Goal: Transaction & Acquisition: Purchase product/service

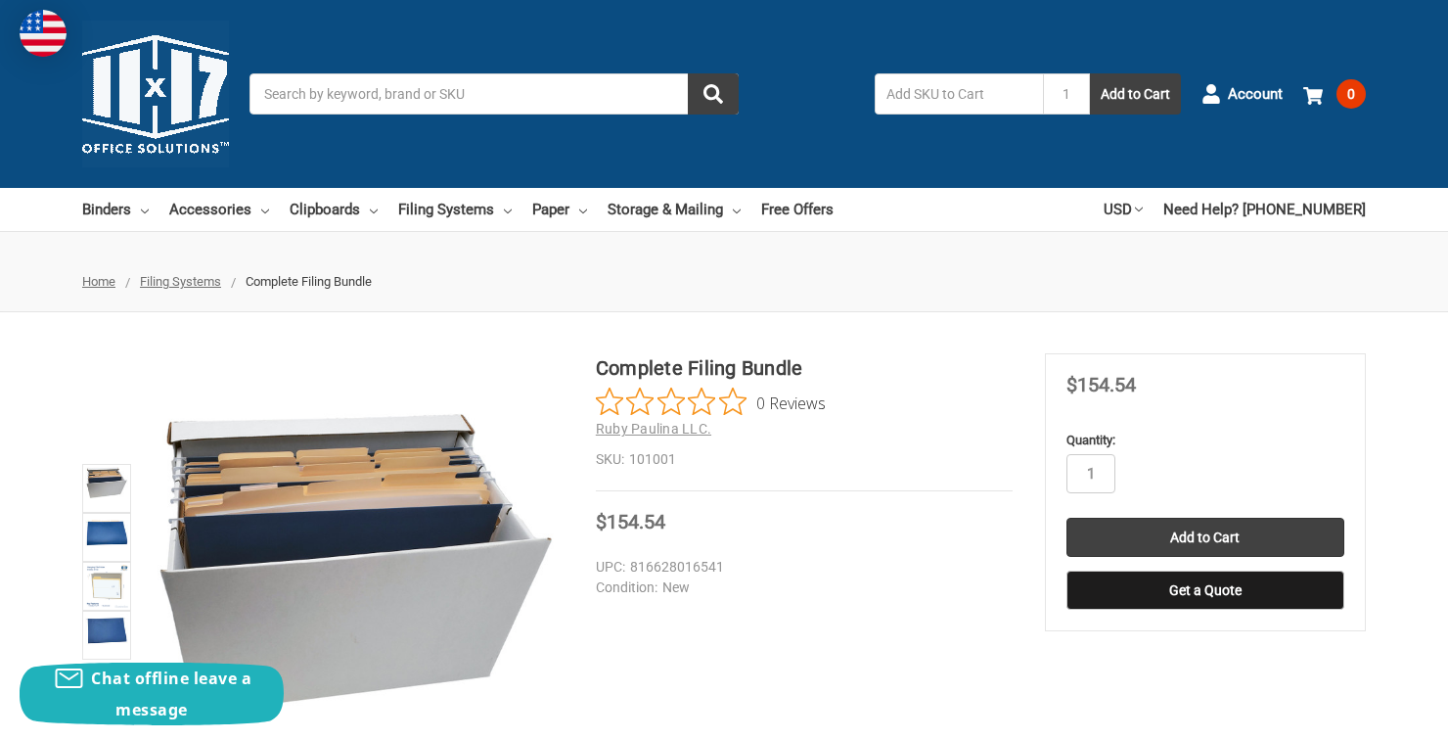
scroll to position [114, 0]
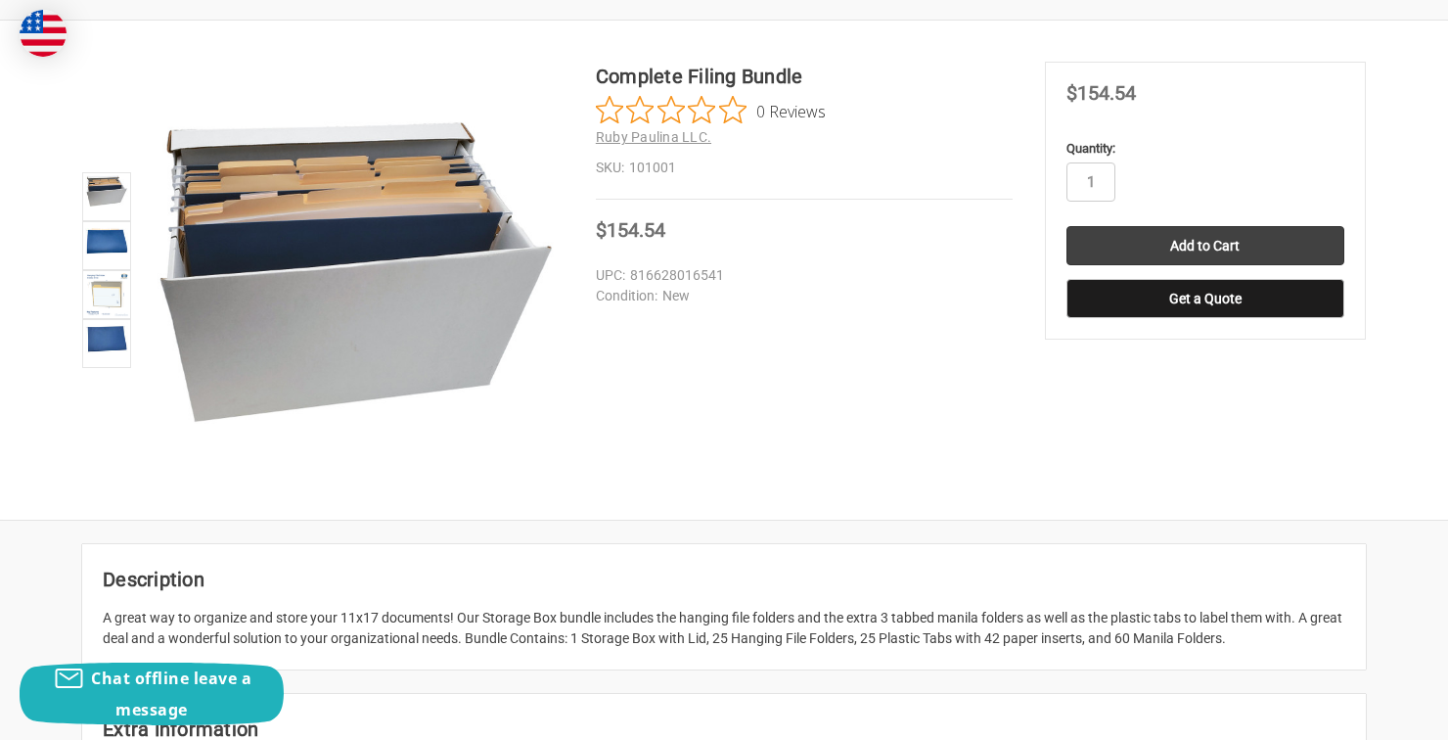
scroll to position [291, 0]
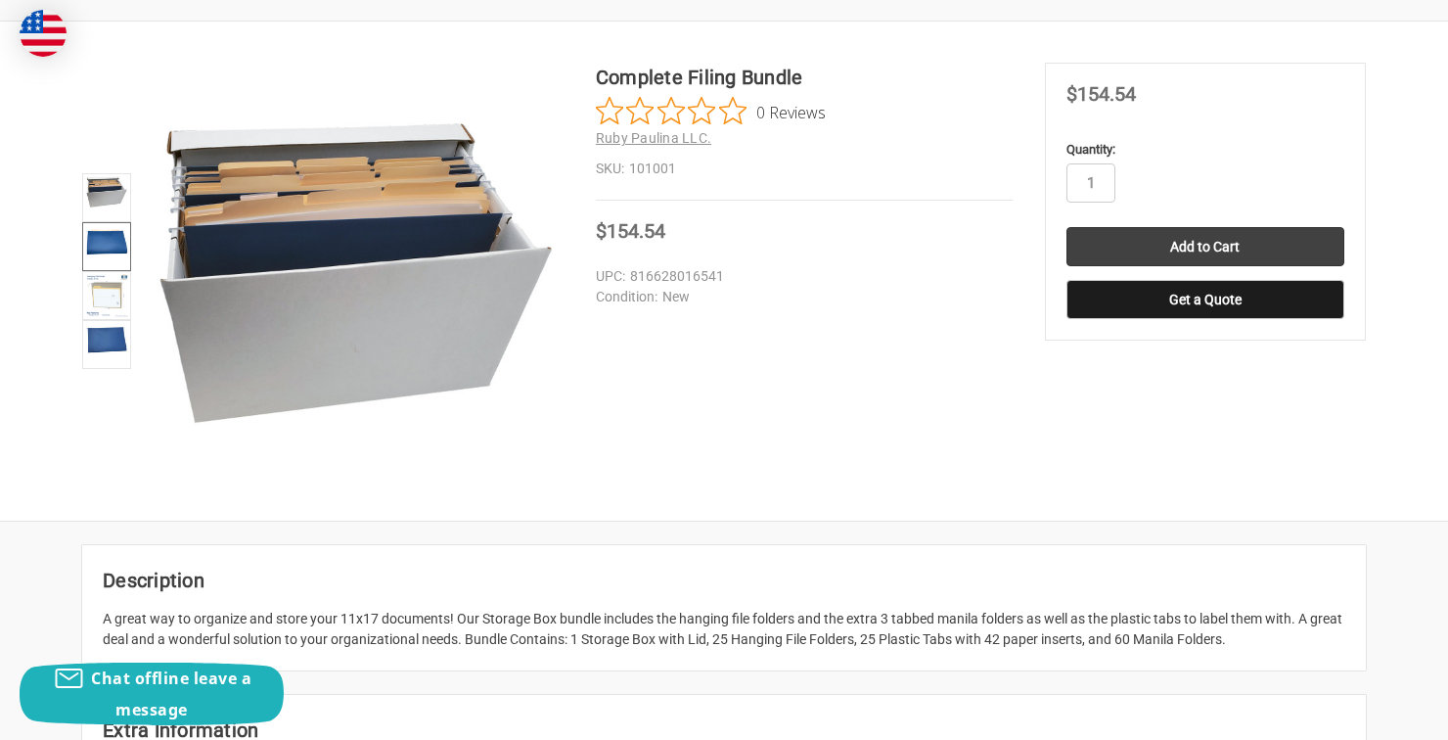
click at [104, 234] on img at bounding box center [106, 240] width 43 height 31
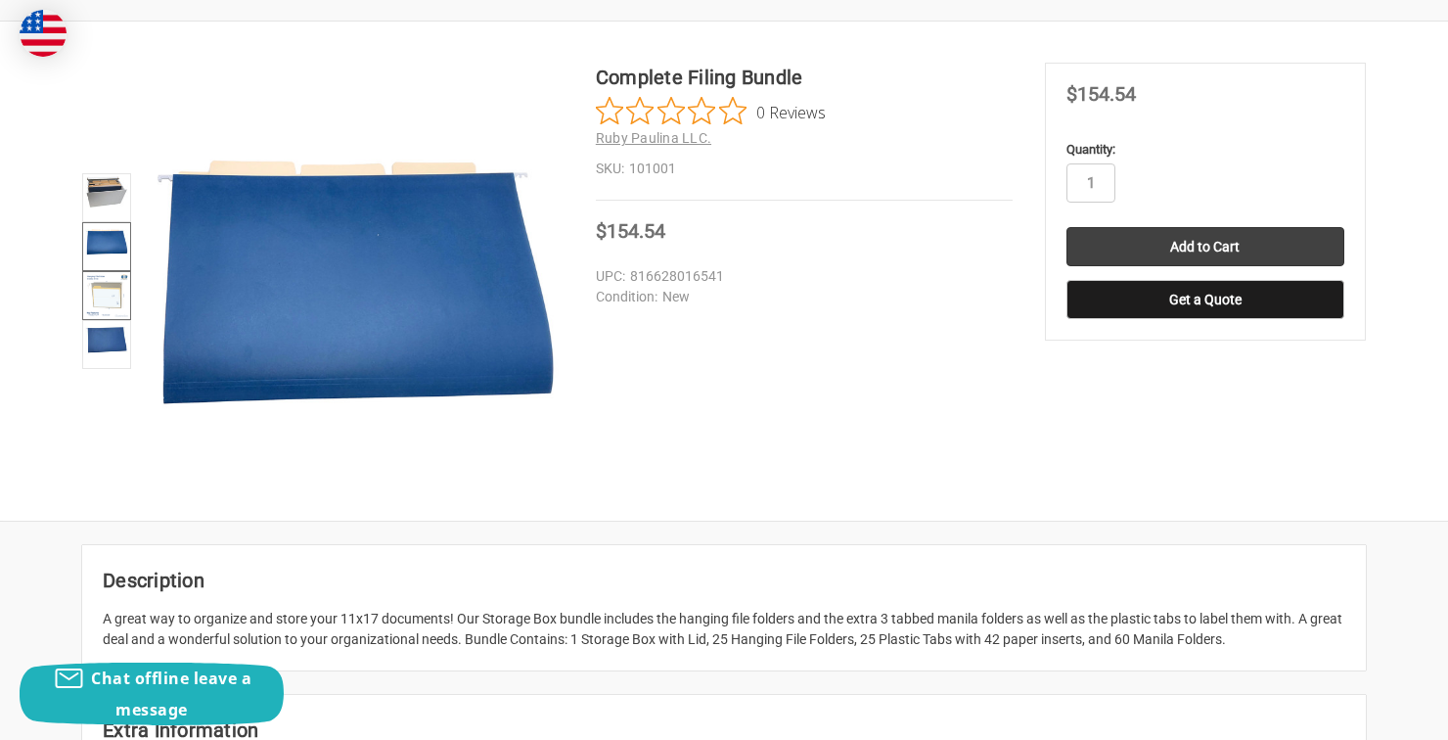
click at [103, 303] on img at bounding box center [106, 295] width 43 height 43
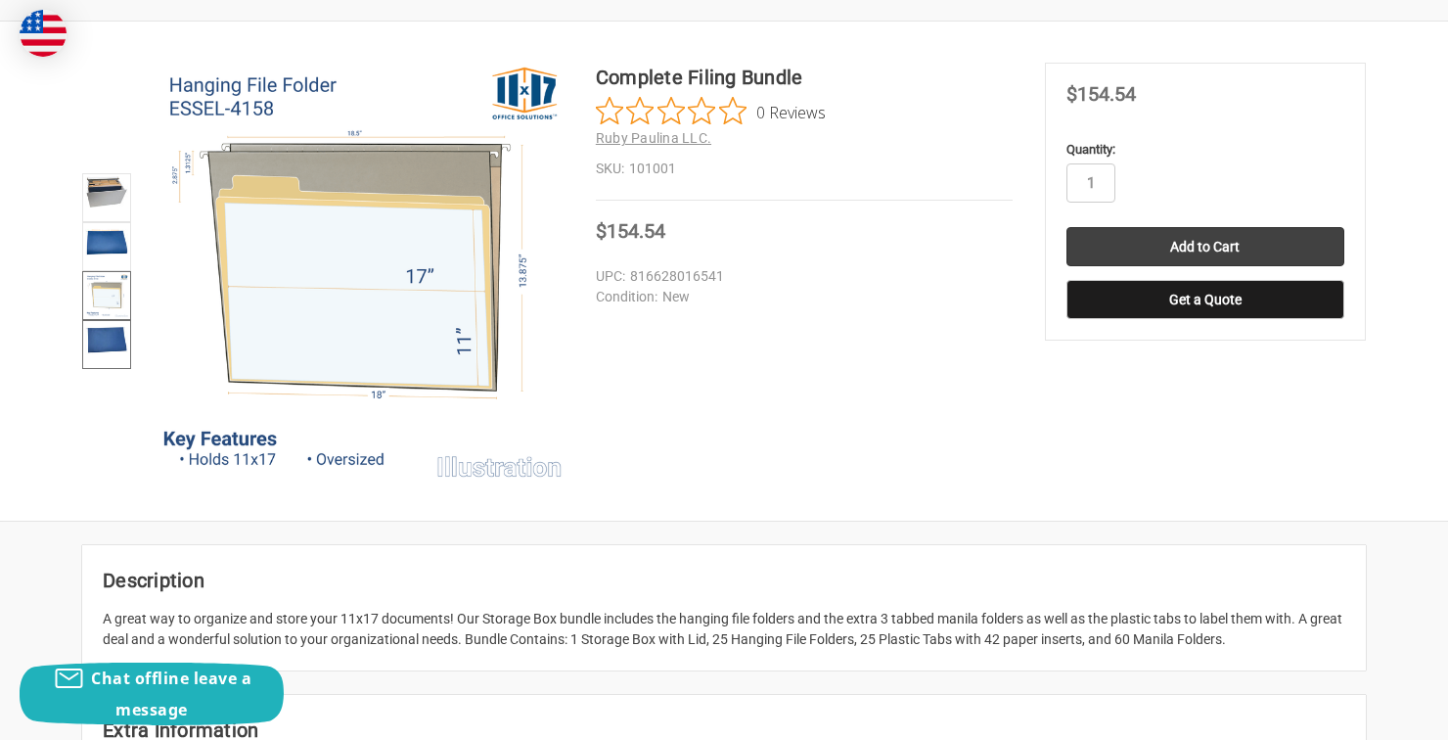
click at [103, 349] on img at bounding box center [106, 339] width 43 height 33
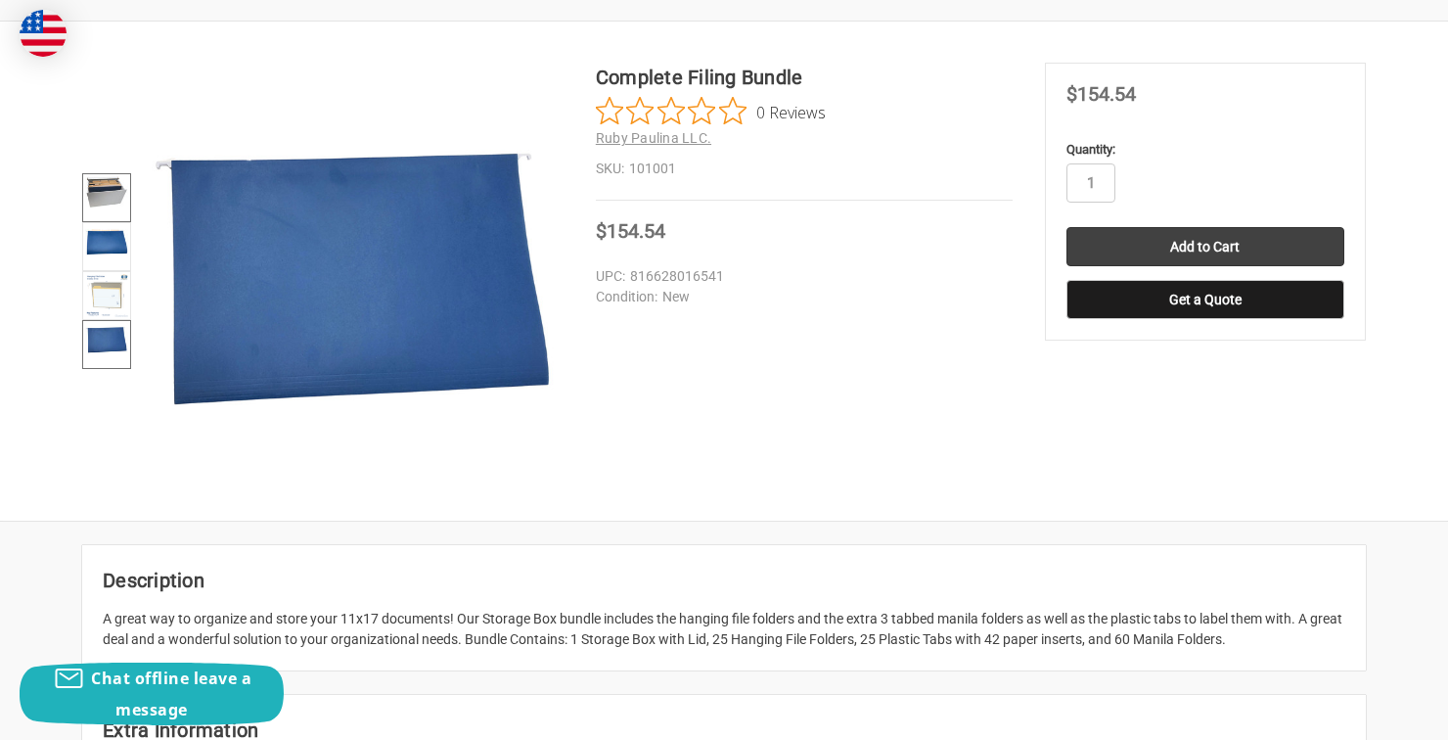
click at [107, 191] on img at bounding box center [106, 191] width 43 height 31
